Goal: Task Accomplishment & Management: Complete application form

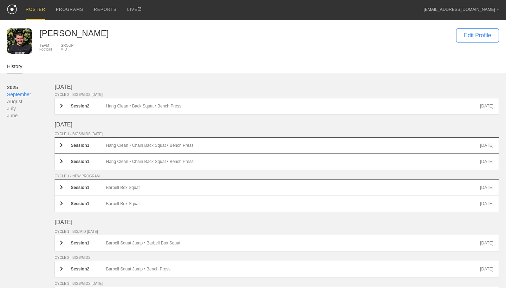
click at [14, 11] on img at bounding box center [12, 9] width 10 height 9
click at [67, 11] on div "PROGRAMS" at bounding box center [69, 10] width 27 height 20
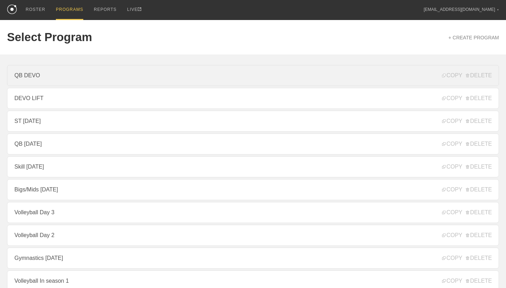
click at [91, 77] on link "QB DEVO" at bounding box center [253, 75] width 492 height 21
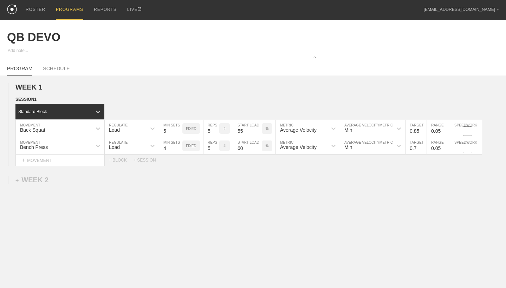
type textarea "x"
type input "QB DEVO"
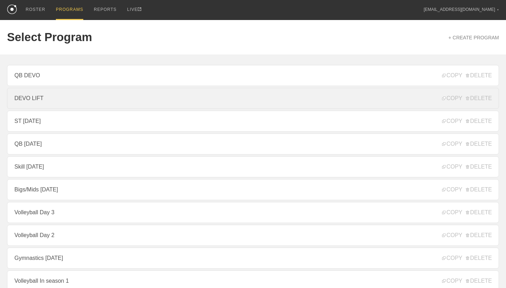
click at [58, 97] on link "DEVO LIFT" at bounding box center [253, 98] width 492 height 21
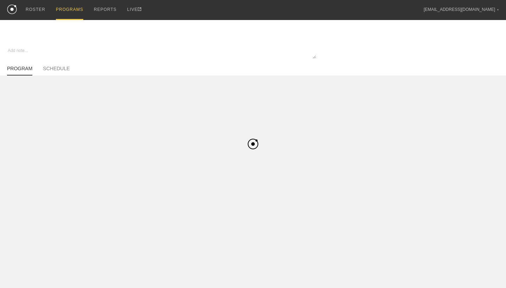
type textarea "x"
type input "DEVO LIFT"
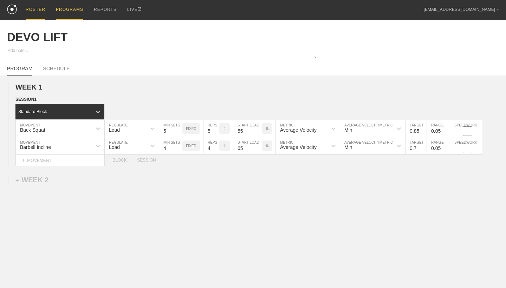
click at [44, 7] on div "ROSTER" at bounding box center [36, 10] width 20 height 20
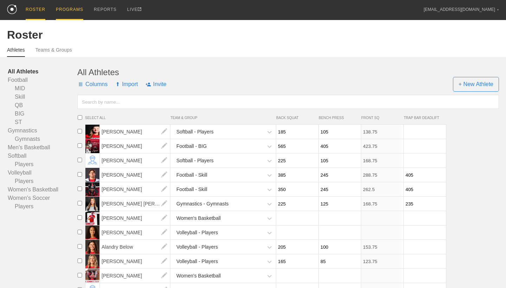
click at [65, 8] on div "PROGRAMS" at bounding box center [69, 10] width 27 height 20
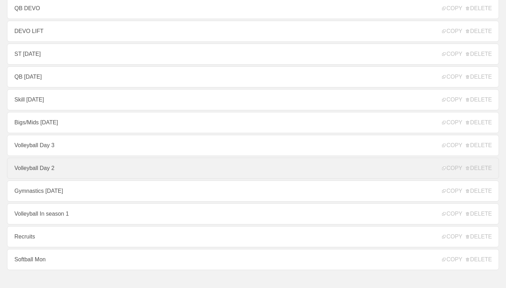
scroll to position [68, 0]
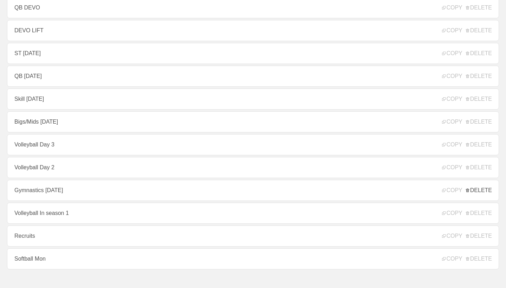
click at [477, 188] on span "DELETE" at bounding box center [479, 190] width 26 height 6
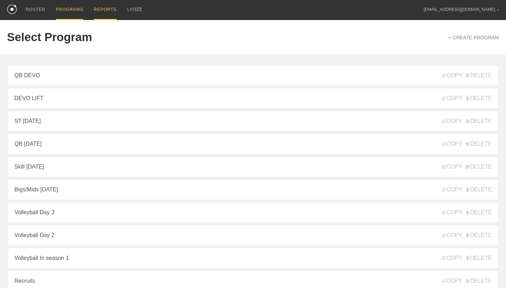
scroll to position [0, 0]
click at [43, 13] on div "ROSTER" at bounding box center [36, 10] width 20 height 20
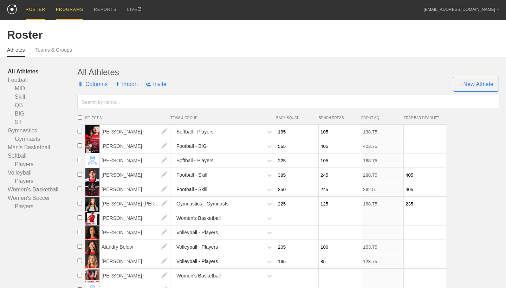
click at [75, 7] on div "PROGRAMS" at bounding box center [69, 10] width 27 height 20
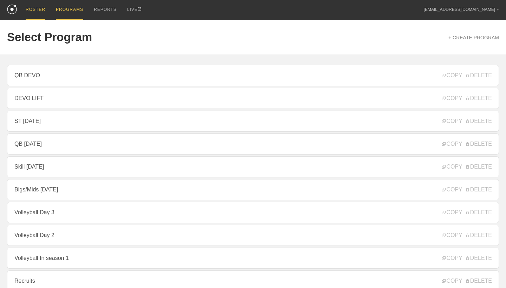
click at [39, 9] on div "ROSTER" at bounding box center [36, 10] width 20 height 20
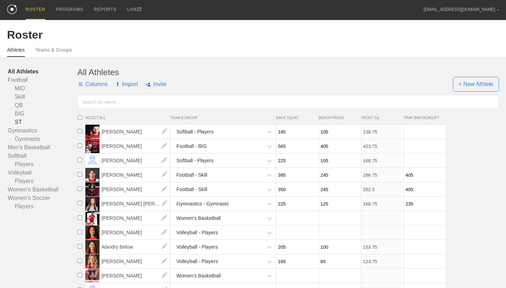
click at [19, 121] on link "ST" at bounding box center [43, 122] width 70 height 8
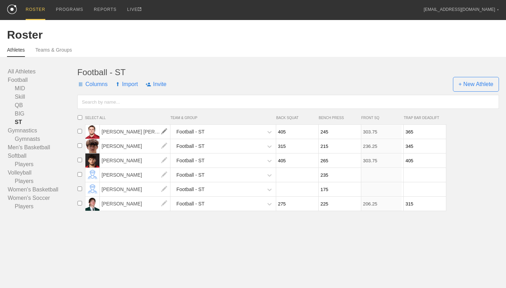
click at [163, 132] on img at bounding box center [164, 132] width 14 height 14
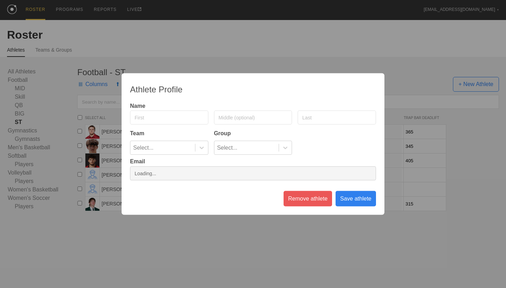
type input "[PERSON_NAME]"
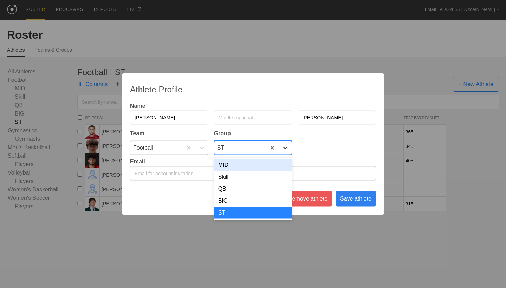
click at [281, 149] on div at bounding box center [285, 147] width 13 height 7
click at [266, 165] on div "MID" at bounding box center [253, 165] width 78 height 12
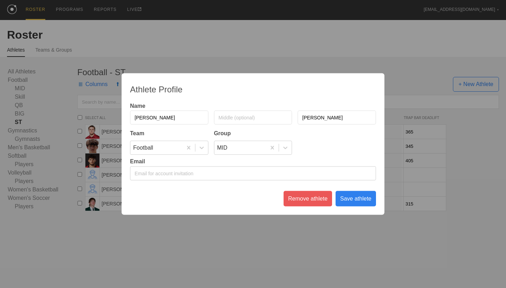
click at [352, 199] on div "Save athlete" at bounding box center [356, 198] width 40 height 15
